Goal: Information Seeking & Learning: Learn about a topic

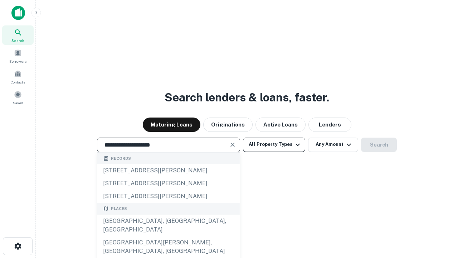
click at [168, 236] on div "[GEOGRAPHIC_DATA], [GEOGRAPHIC_DATA], [GEOGRAPHIC_DATA]" at bounding box center [168, 224] width 142 height 21
click at [274, 144] on button "All Property Types" at bounding box center [274, 144] width 62 height 14
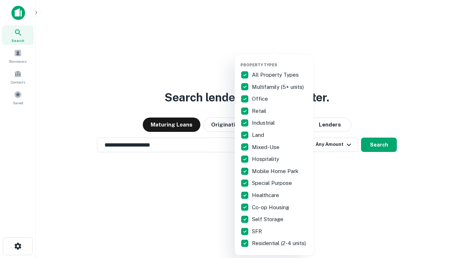
type input "**********"
click at [280, 60] on button "button" at bounding box center [280, 60] width 79 height 0
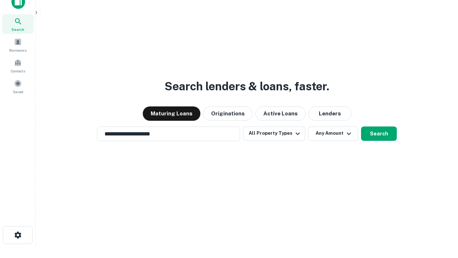
scroll to position [4, 86]
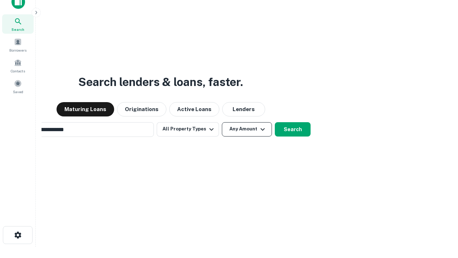
click at [222, 122] on button "Any Amount" at bounding box center [247, 129] width 50 height 14
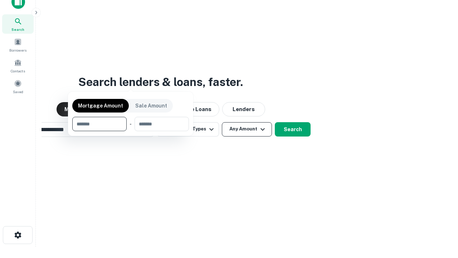
scroll to position [52, 203]
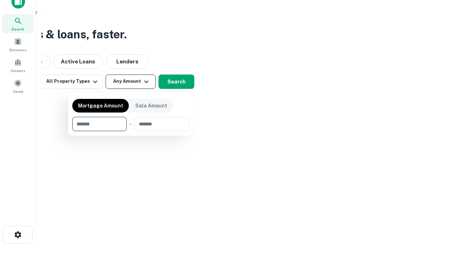
type input "*******"
click at [131, 131] on button "button" at bounding box center [130, 131] width 117 height 0
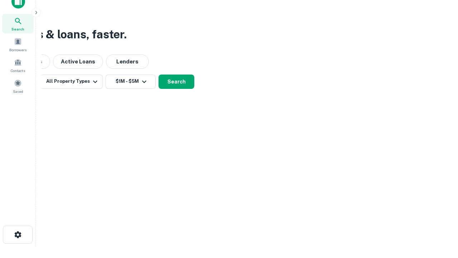
scroll to position [4, 132]
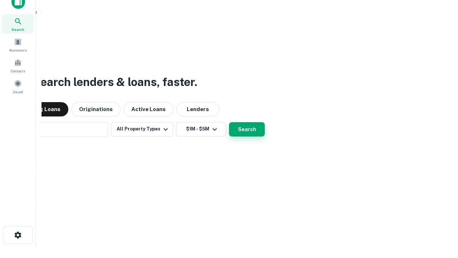
click at [247, 129] on button "Search" at bounding box center [247, 129] width 36 height 14
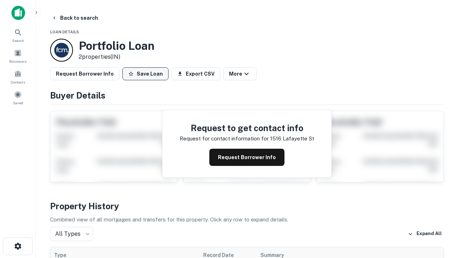
click at [145, 74] on button "Save Loan" at bounding box center [145, 73] width 46 height 13
click at [147, 74] on button "Save Loan" at bounding box center [145, 73] width 46 height 13
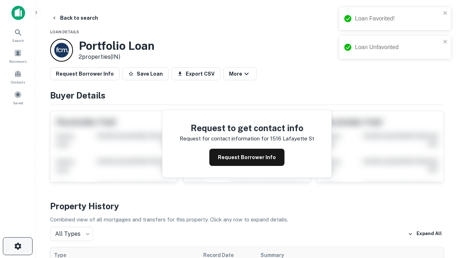
click at [18, 246] on icon "button" at bounding box center [18, 246] width 9 height 9
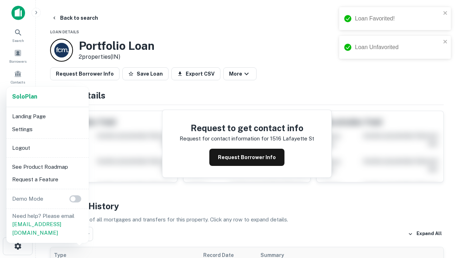
click at [47, 148] on li "Logout" at bounding box center [47, 147] width 77 height 13
